Goal: Check status: Check status

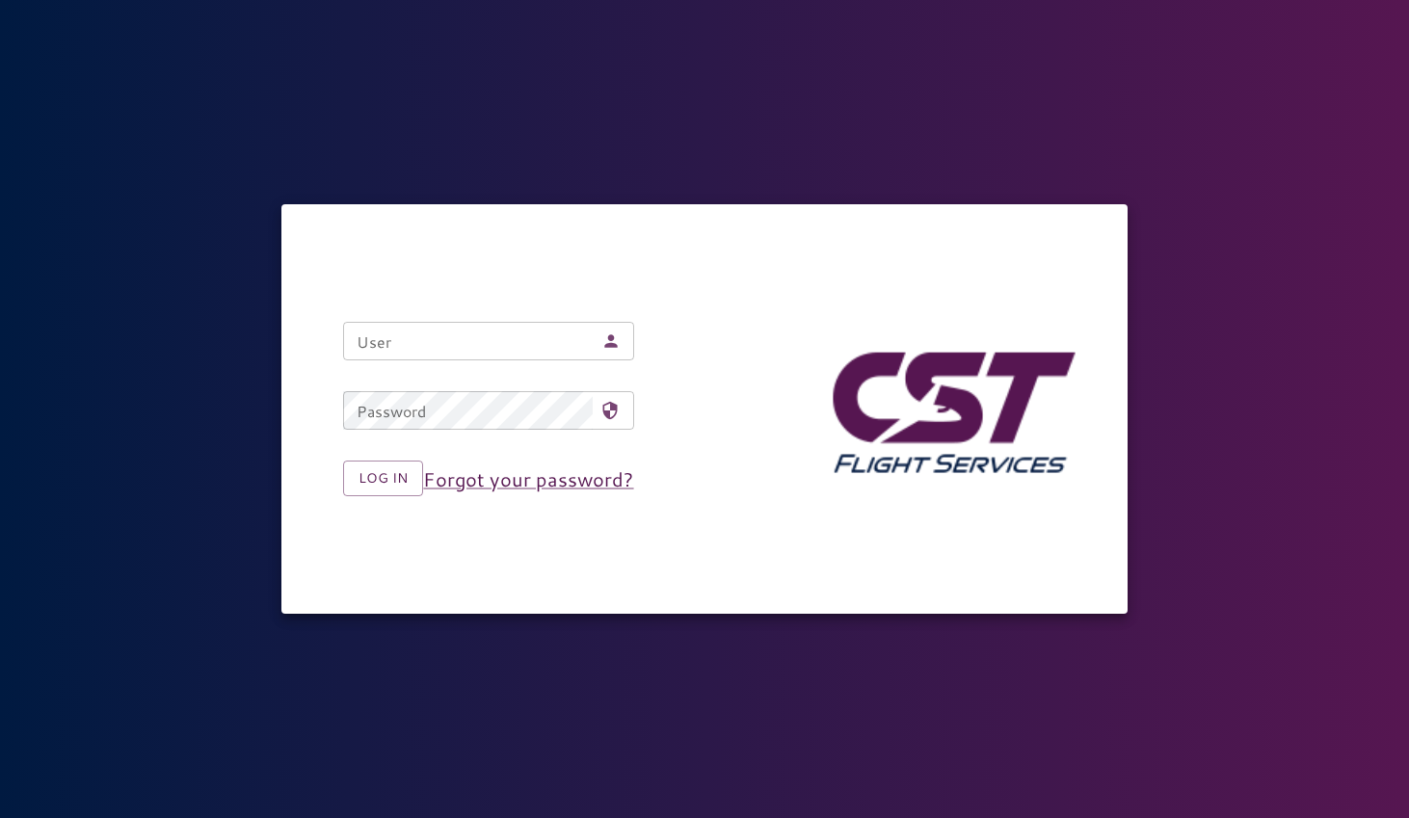
type input "**********"
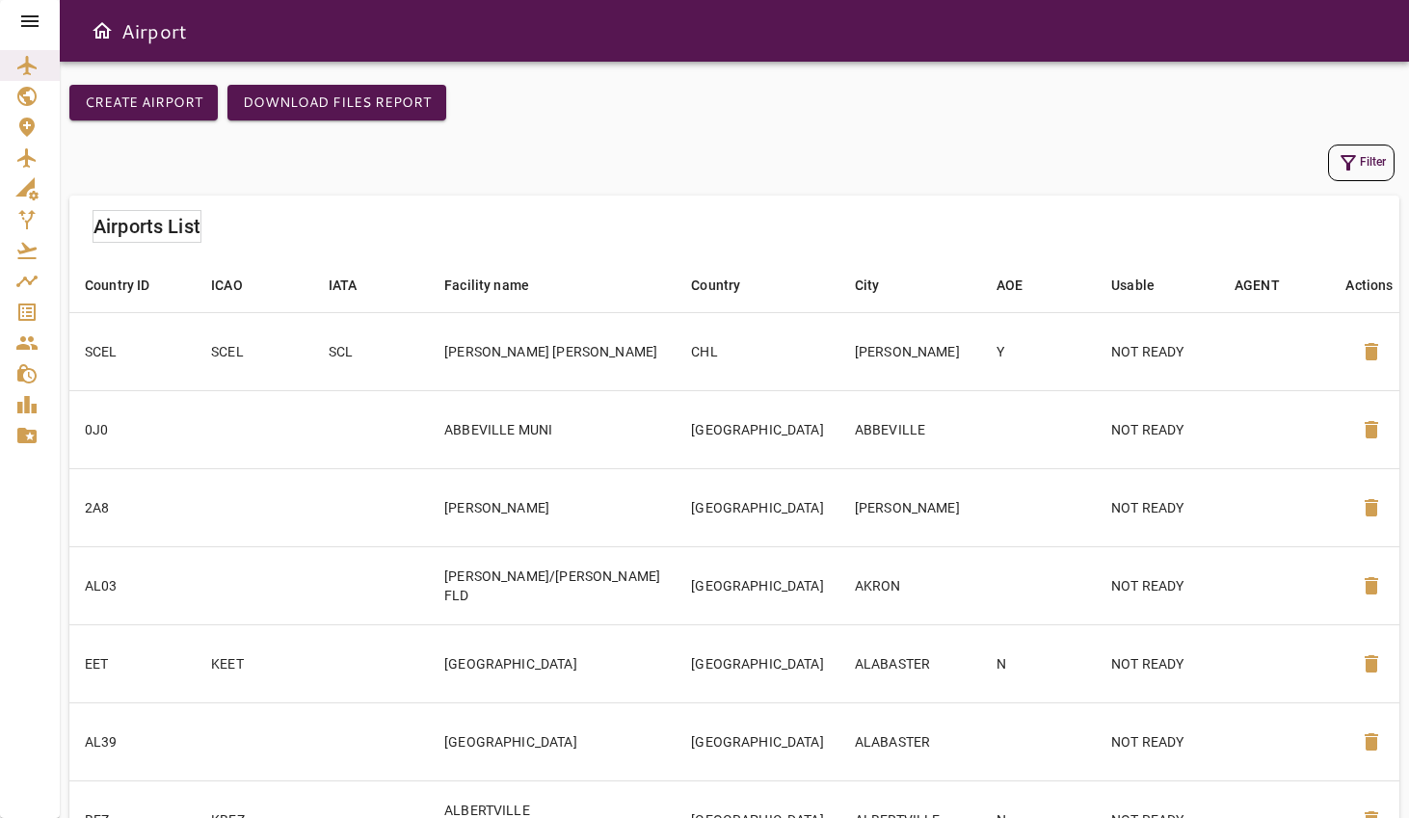
click at [29, 26] on icon at bounding box center [29, 21] width 17 height 12
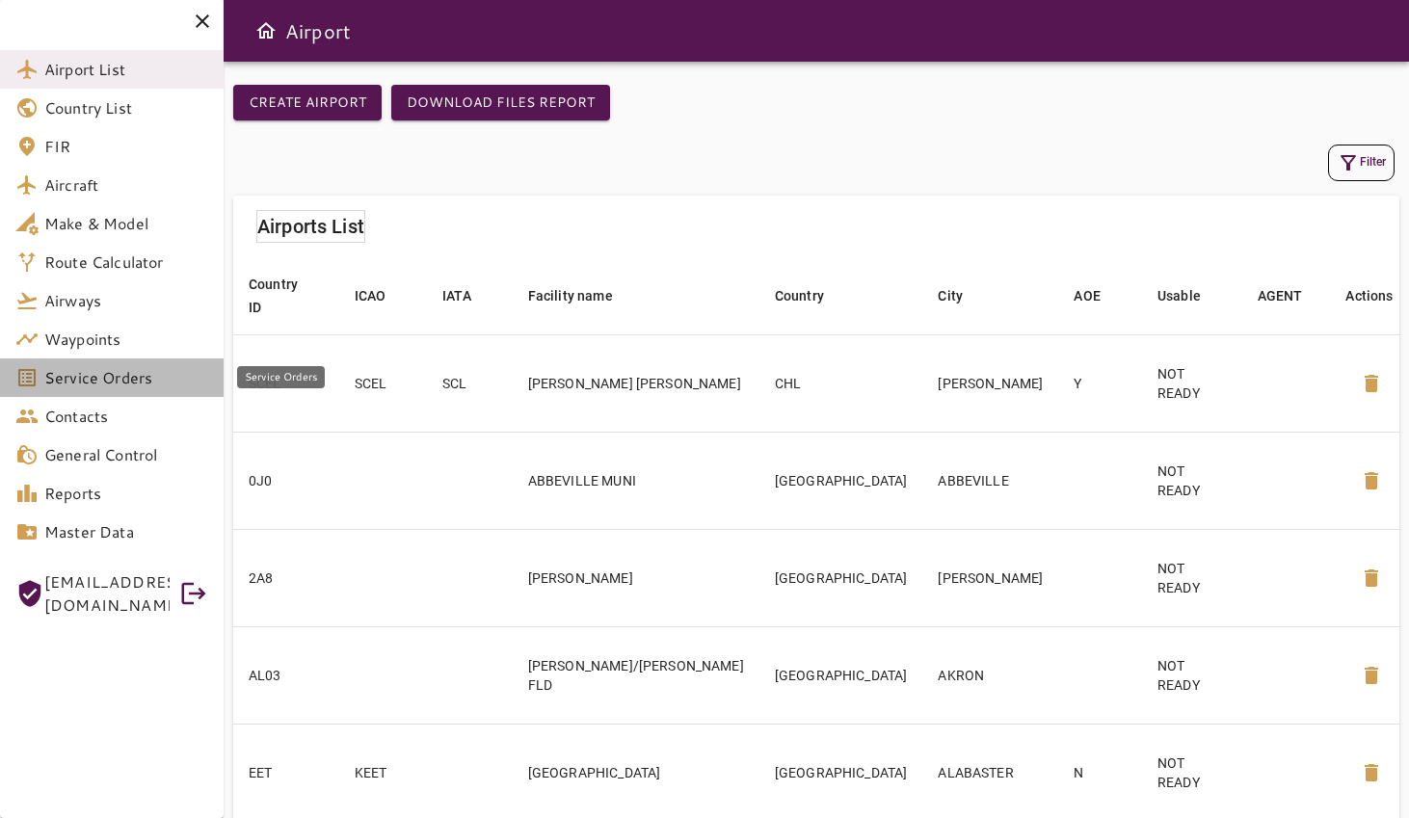
click at [76, 380] on span "Service Orders" at bounding box center [126, 377] width 164 height 23
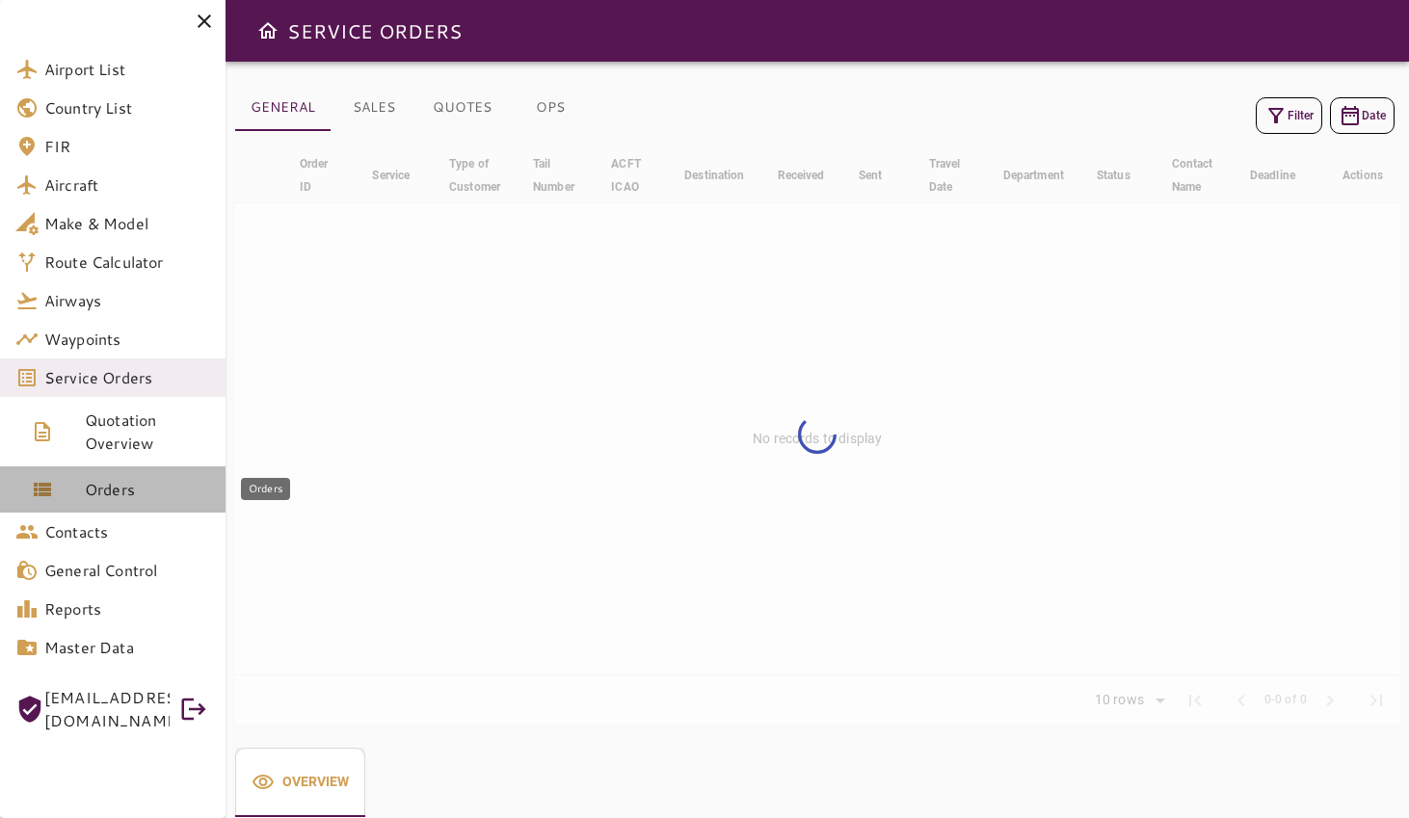
click at [112, 480] on span "Orders" at bounding box center [147, 489] width 125 height 23
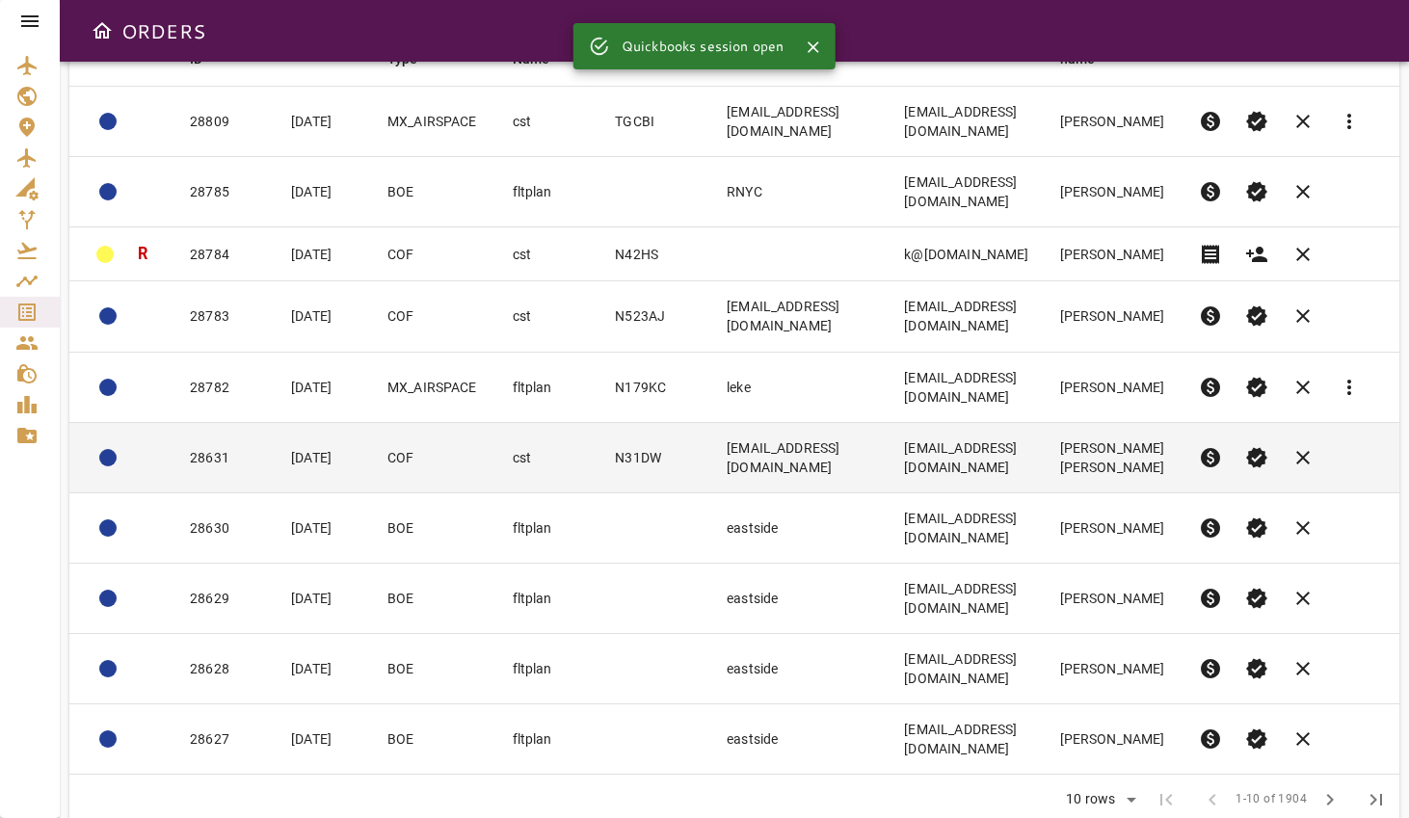
scroll to position [259, 0]
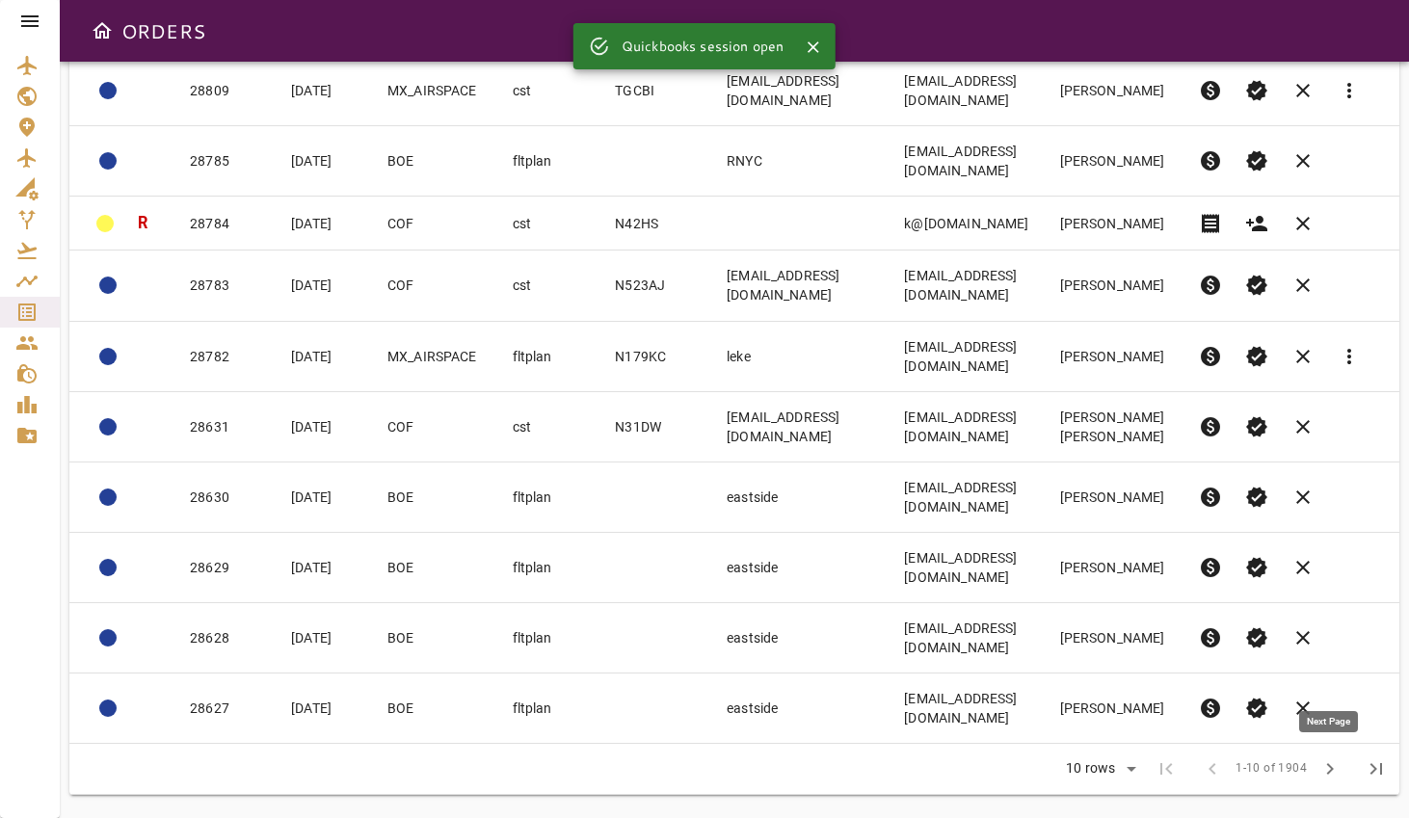
click at [1337, 775] on span "chevron_right" at bounding box center [1329, 769] width 23 height 23
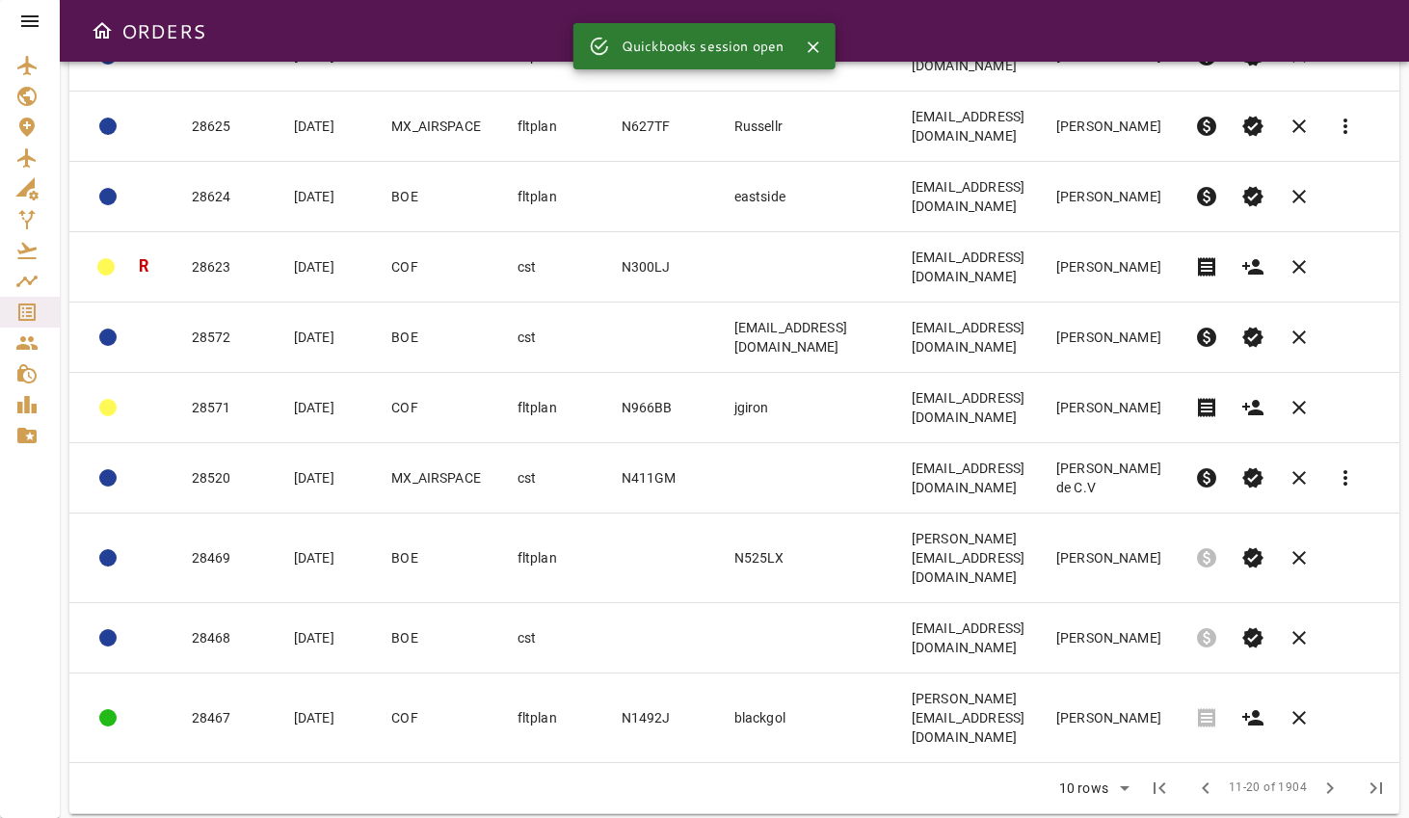
scroll to position [240, 0]
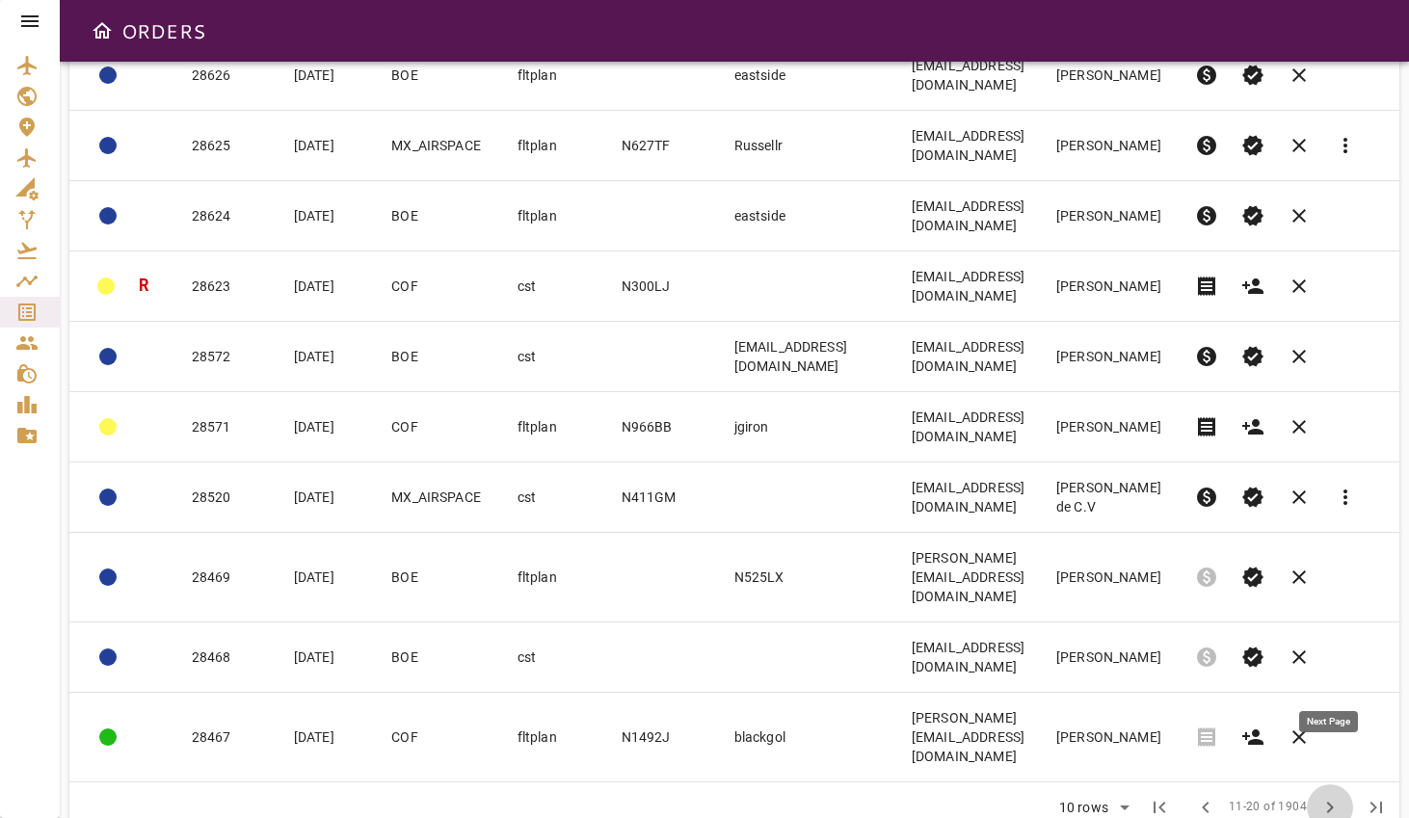
click at [1338, 796] on span "chevron_right" at bounding box center [1329, 807] width 23 height 23
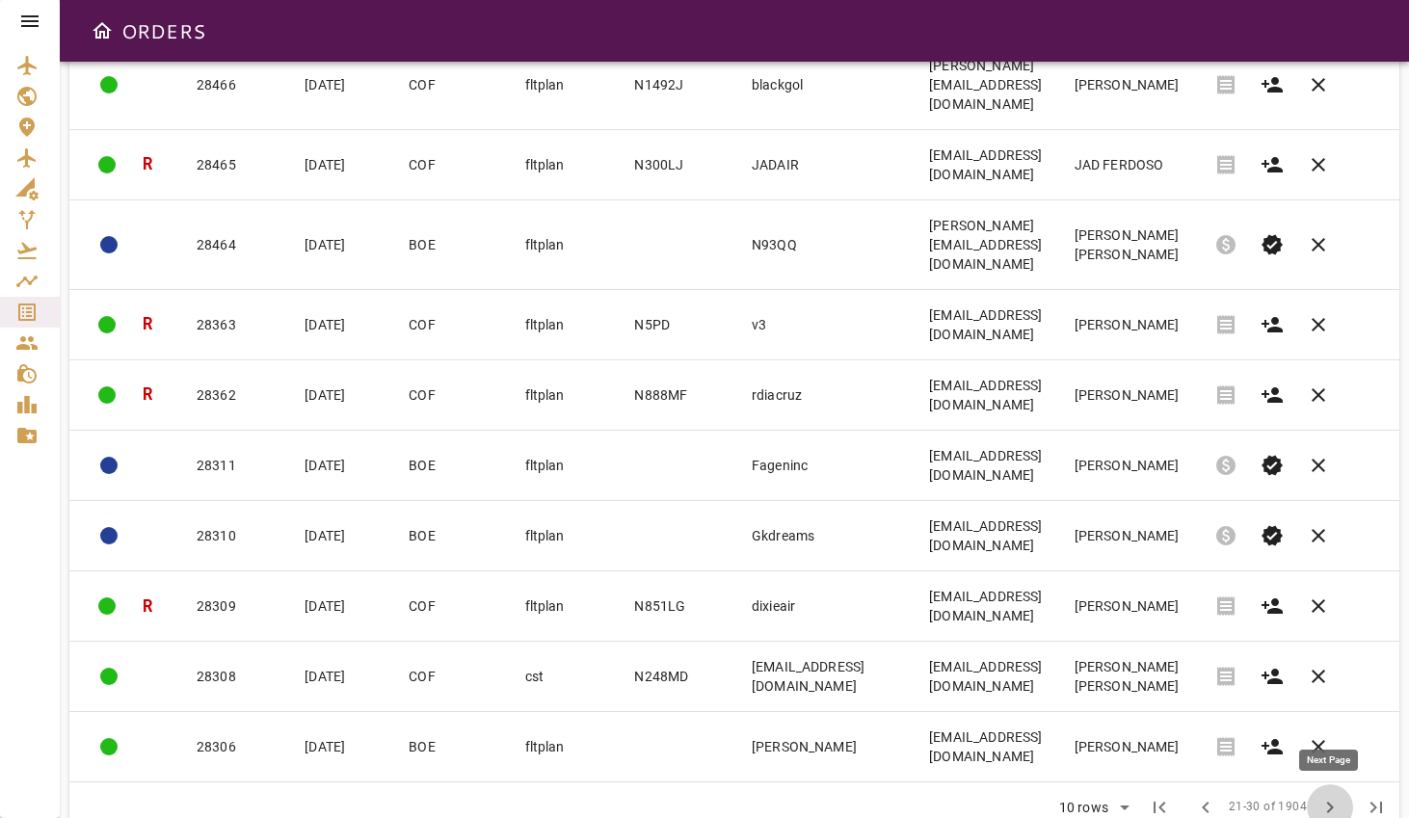
click at [1323, 802] on span "chevron_right" at bounding box center [1329, 807] width 23 height 23
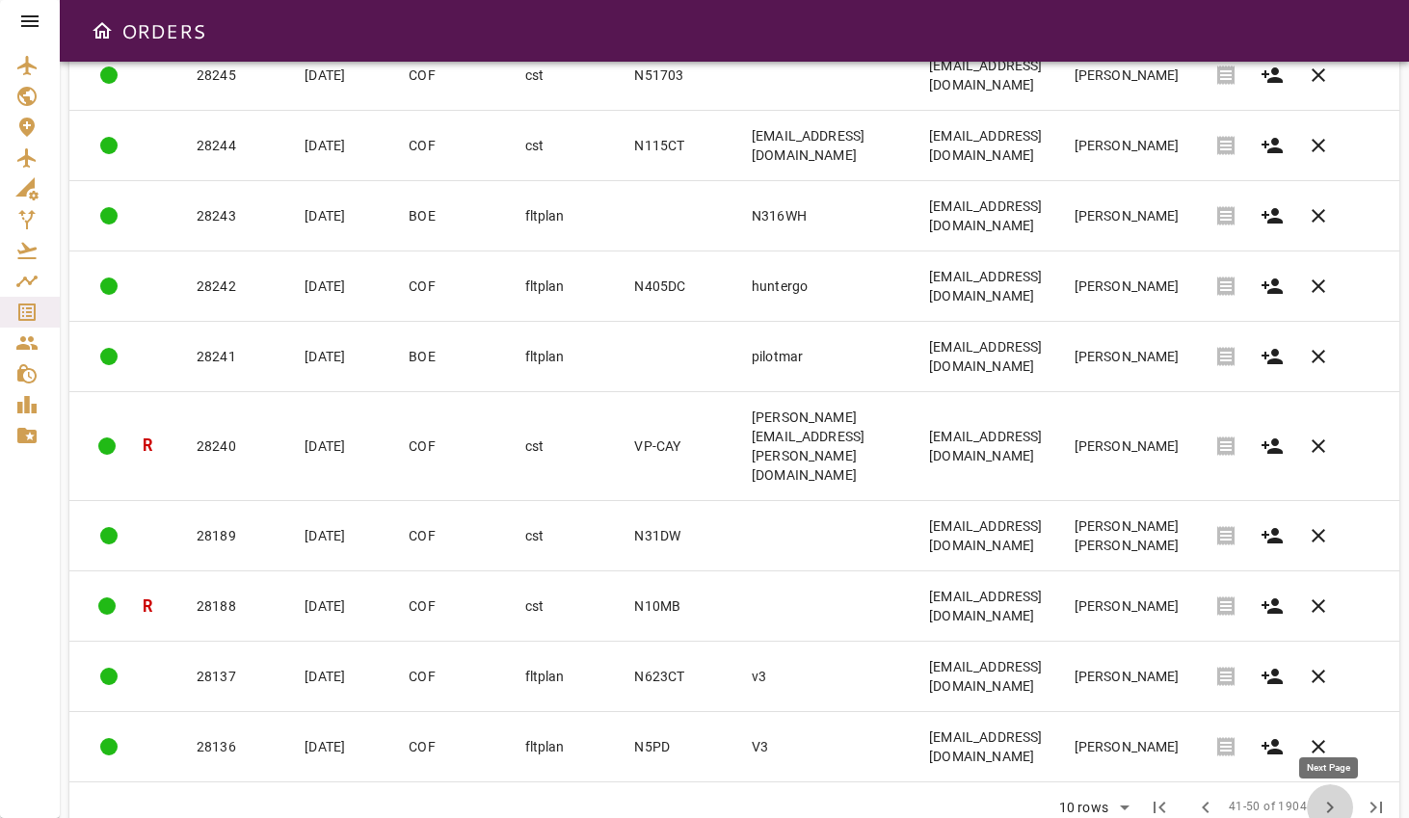
click at [1326, 812] on span "chevron_right" at bounding box center [1329, 807] width 23 height 23
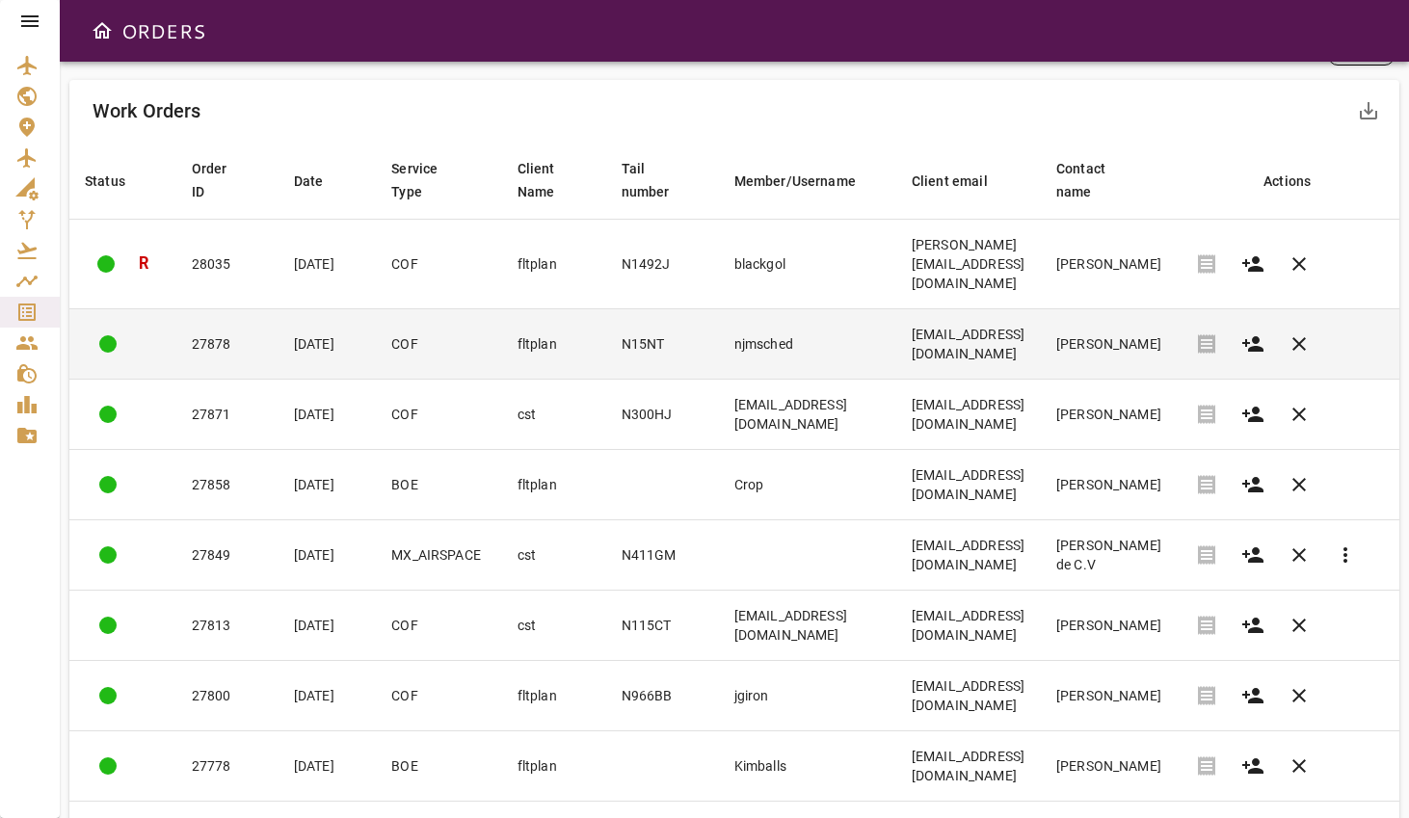
scroll to position [0, 0]
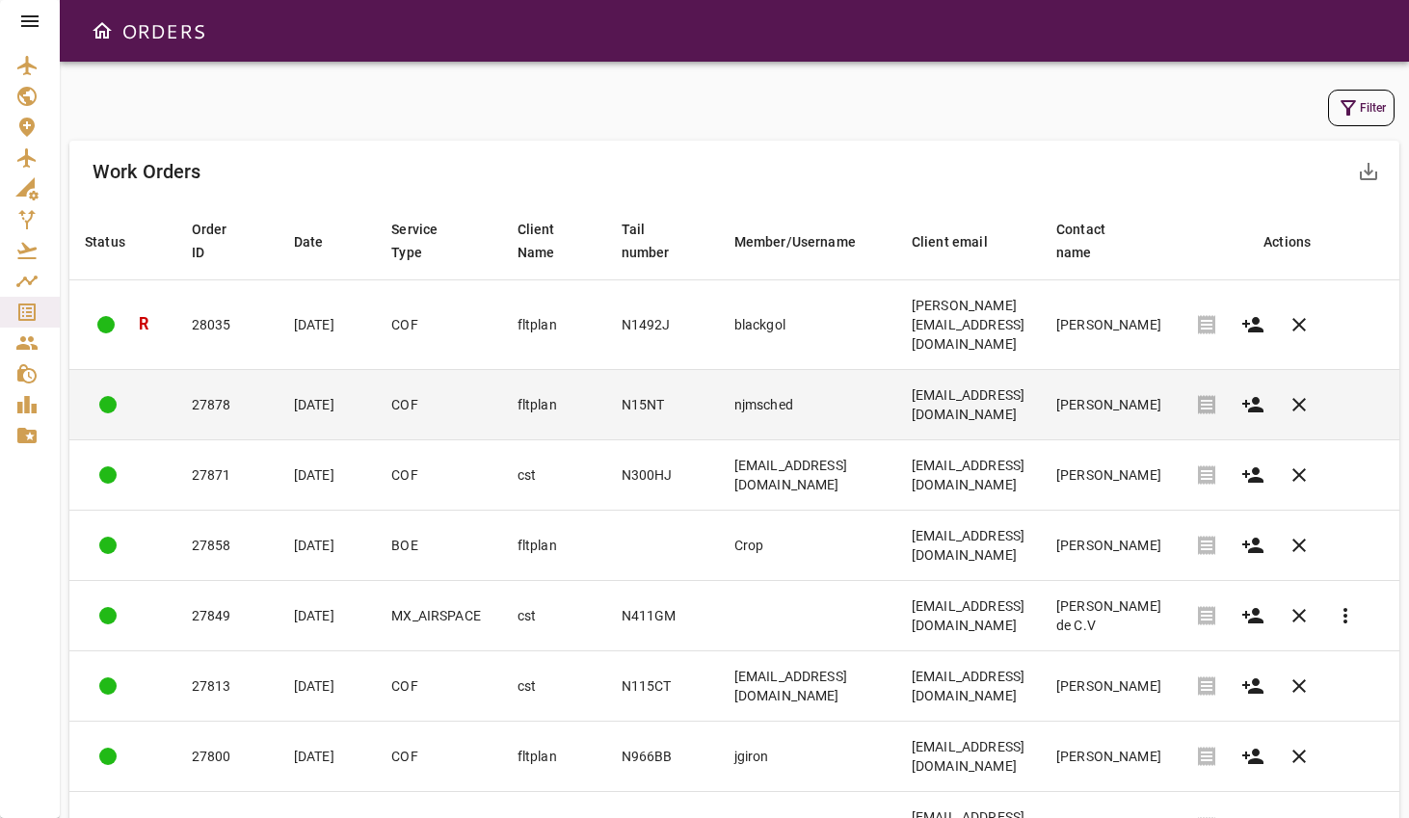
click at [420, 393] on td "COF" at bounding box center [438, 405] width 125 height 70
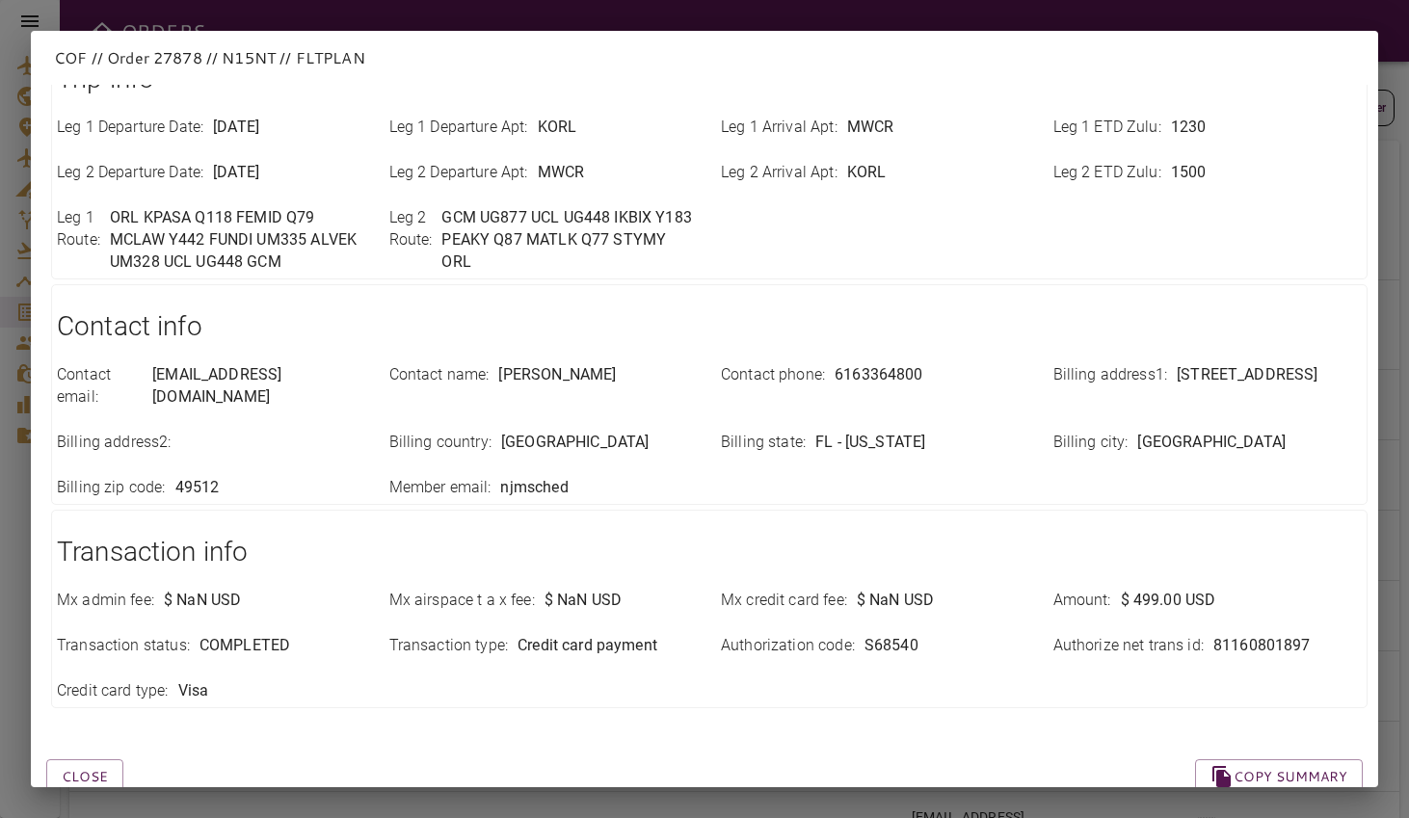
scroll to position [578, 0]
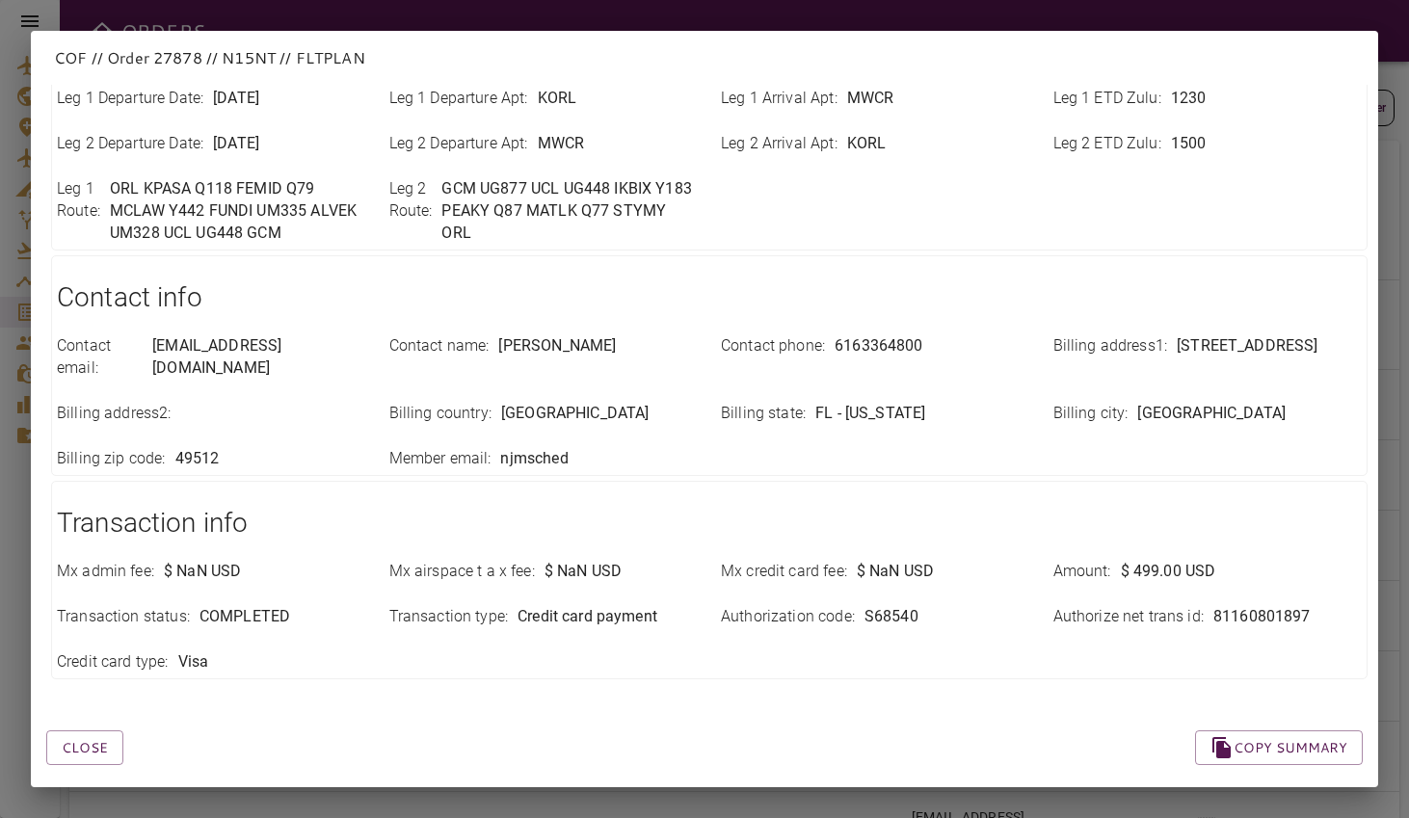
click at [1357, 678] on div "Close Copy summary Order info Order id : 27878 Service type : COF Order date : …" at bounding box center [704, 436] width 1347 height 703
